Goal: Task Accomplishment & Management: Manage account settings

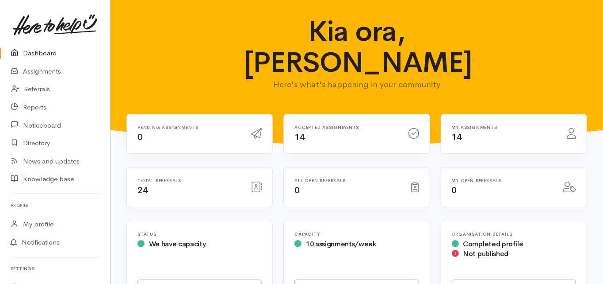
click at [54, 51] on link "Dashboard" at bounding box center [55, 53] width 110 height 18
click at [46, 51] on link "Dashboard" at bounding box center [55, 53] width 110 height 18
click at [36, 54] on link "Dashboard" at bounding box center [55, 53] width 110 height 18
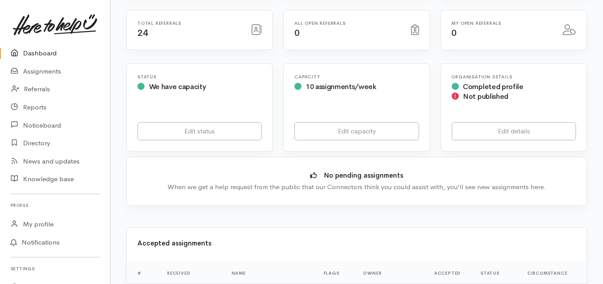
scroll to position [212, 0]
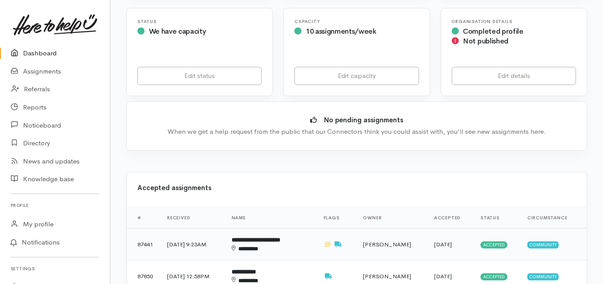
click at [266, 237] on b "**********" at bounding box center [256, 240] width 49 height 6
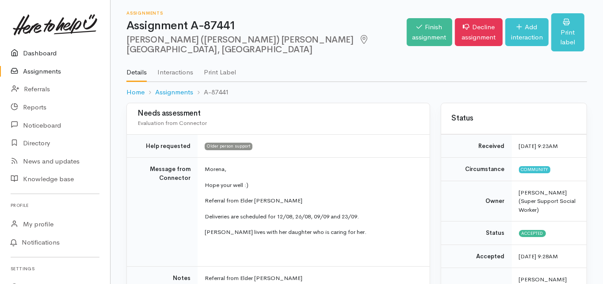
click at [40, 51] on link "Dashboard" at bounding box center [55, 53] width 110 height 18
